Goal: Task Accomplishment & Management: Complete application form

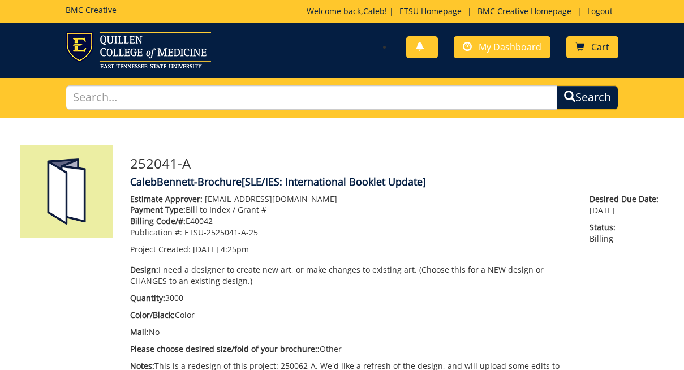
scroll to position [1127, 0]
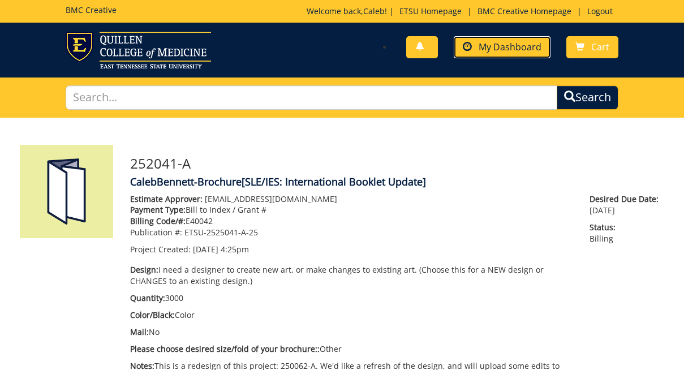
click at [525, 38] on link "My Dashboard" at bounding box center [502, 47] width 97 height 22
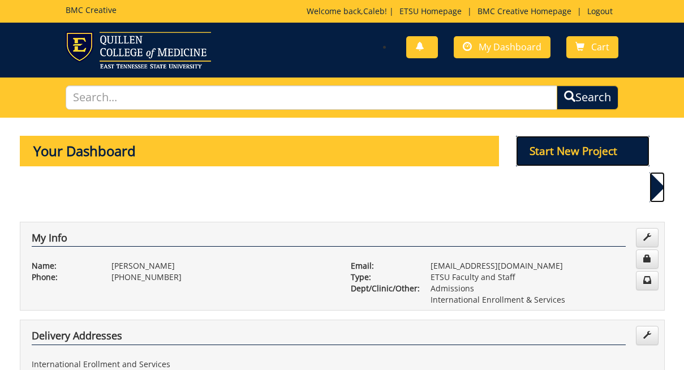
click at [573, 145] on p "Start New Project" at bounding box center [583, 151] width 134 height 31
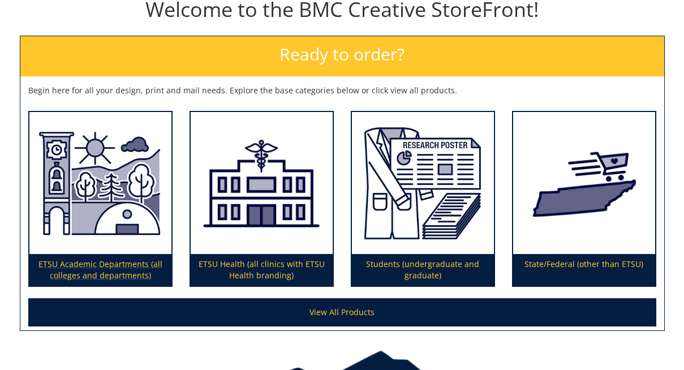
scroll to position [132, 0]
